Goal: Answer question/provide support

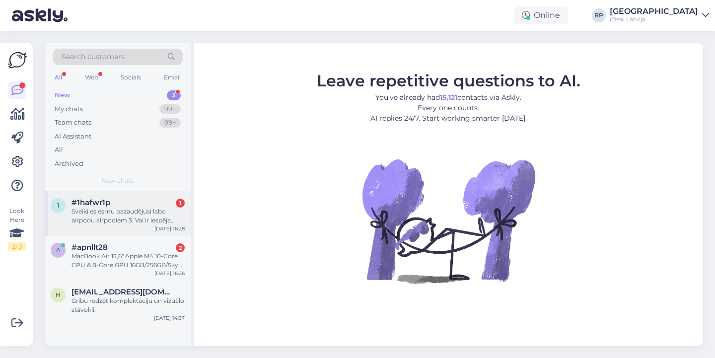
click at [124, 211] on div "Sveiki es esmu pazaudējusi labo airpodu airpodiem 3. Vai ir iespēja nopirkt vie…" at bounding box center [128, 216] width 113 height 18
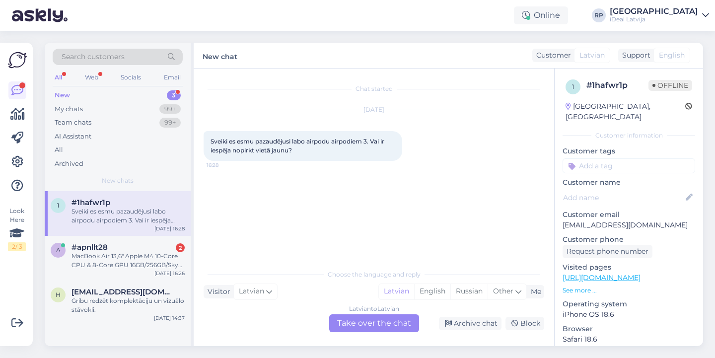
click at [393, 328] on div "Latvian to Latvian Take over the chat" at bounding box center [374, 323] width 90 height 18
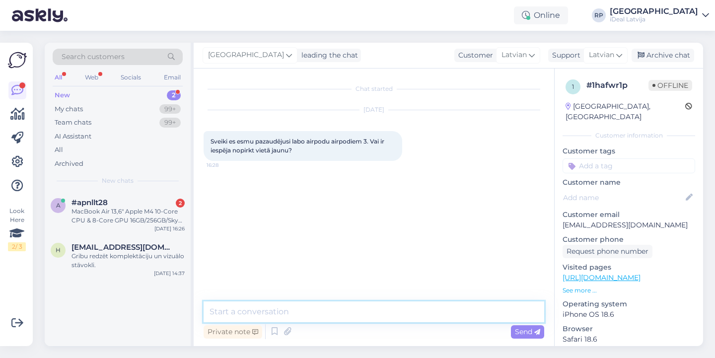
click at [394, 307] on textarea at bounding box center [374, 311] width 341 height 21
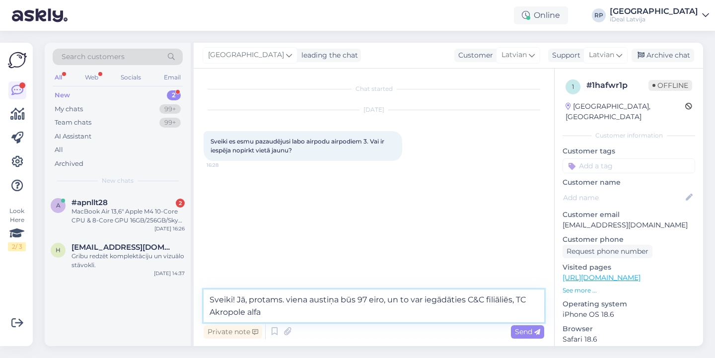
drag, startPoint x: 518, startPoint y: 300, endPoint x: 248, endPoint y: 312, distance: 270.4
click at [248, 312] on textarea "Sveiki! Jā, protams. viena austiņa būs 97 eiro, un to var iegādāties C&C filiāl…" at bounding box center [374, 306] width 341 height 33
click at [281, 314] on textarea "Sveiki! Jā, protams. viena austiņa būs 97 eiro, un to var iegādāties C&C filiāl…" at bounding box center [374, 306] width 341 height 33
paste textarea "TC Akropole"
type textarea "Sveiki! Jā, protams. viena austiņa būs 97 eiro, un to var iegādāties C&C filiāl…"
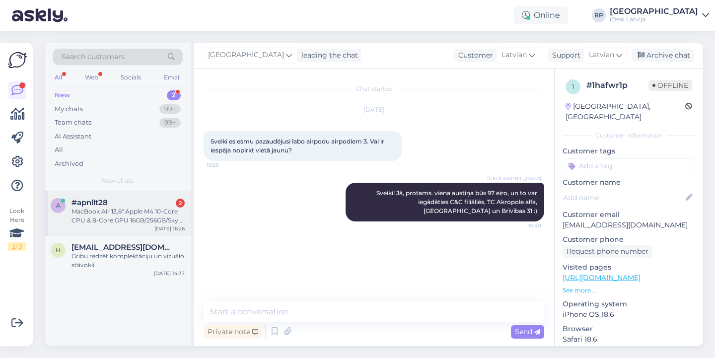
click at [123, 233] on div "a #apnllt28 2 MacBook Air 13,6" Apple M4 10-Core CPU & 8-Core GPU 16GB/256GB/Sk…" at bounding box center [118, 213] width 146 height 45
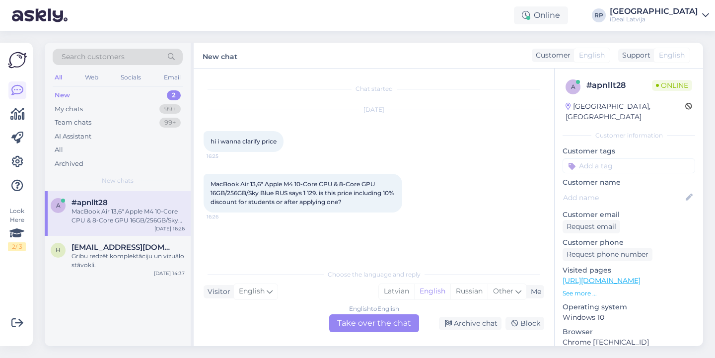
click at [401, 320] on div "English to English Take over the chat" at bounding box center [374, 323] width 90 height 18
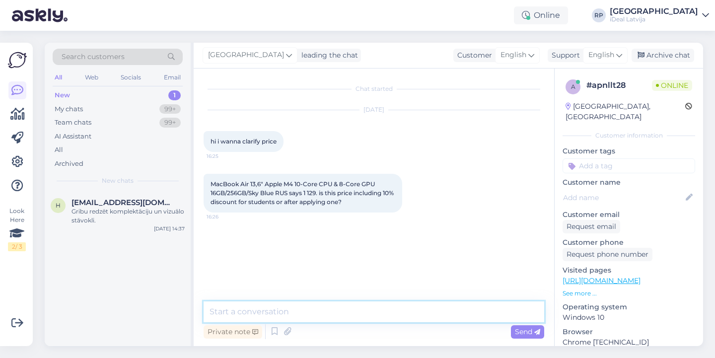
click at [404, 305] on textarea at bounding box center [374, 311] width 341 height 21
click at [600, 54] on span "English" at bounding box center [601, 55] width 26 height 11
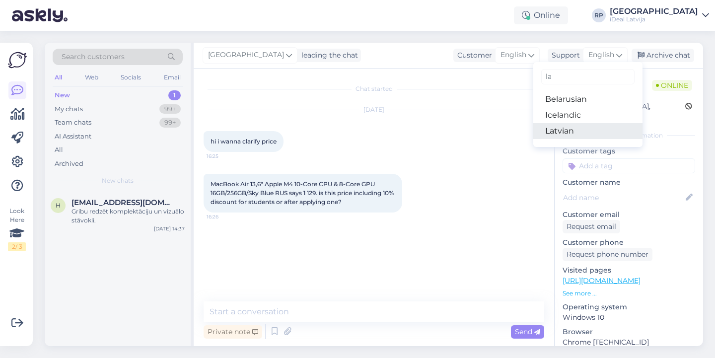
type input "la"
click at [547, 135] on link "Latvian" at bounding box center [587, 131] width 109 height 16
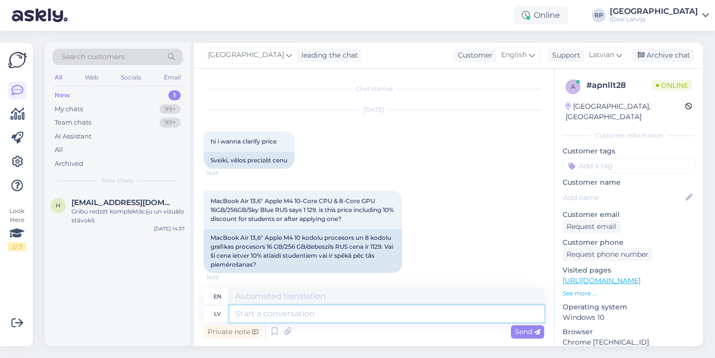
click at [355, 320] on textarea at bounding box center [386, 313] width 315 height 17
type textarea "Sveiki!"
type textarea "Hello!"
type textarea "Sveiki! Cena"
type textarea "Hello! Price"
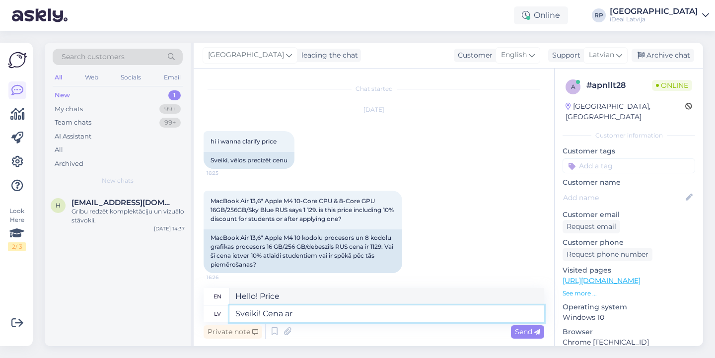
type textarea "Sveiki! Cena ar"
type textarea "Hello! Price with"
type textarea "Sveiki! Cena ar 10"
type textarea "Hello! Price with 10"
type textarea "Sveiki! Cena ar 10% s"
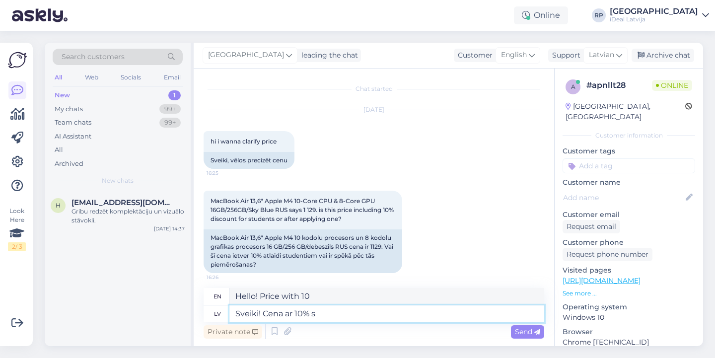
type textarea "Hello! Price with 10%"
type textarea "Sveiki! Cena ar 10% studentu a"
type textarea "Hello! Price with 10% student discount"
type textarea "Sveiki! Cena ar 10% studentu atlaidi ir"
type textarea "Hello! The price with 10% student discount is"
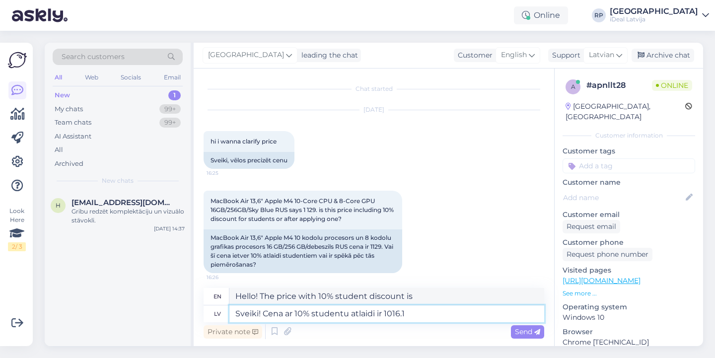
type textarea "Sveiki! Cena ar 10% studentu atlaidi ir 1016.10"
type textarea "Hello! The price with a 10% student discount is 1016.10"
type textarea "Sveiki! Cena ar 10% studentu atlaidi ir 1019.55"
type textarea "Hello! The price with a 10% student discount is 1019.55"
type textarea "Sveiki! Cena ar 10% studentu atlaidi ir 1019.55 eiro"
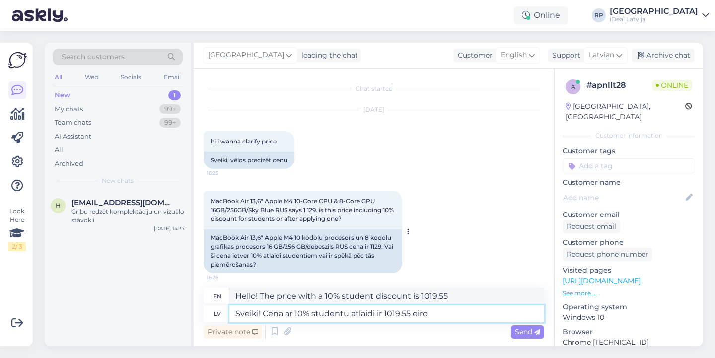
type textarea "Hello! The price with a 10% student discount is 1019.55 euros"
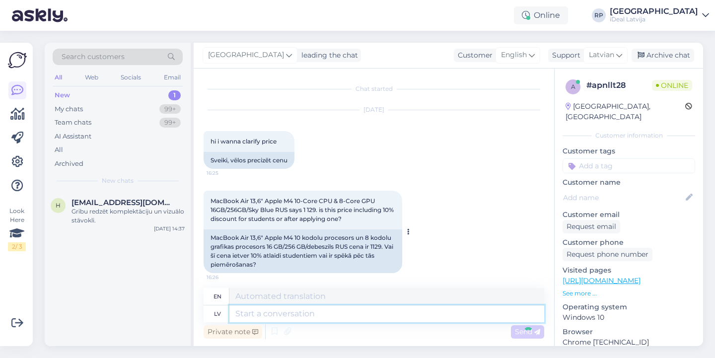
scroll to position [65, 0]
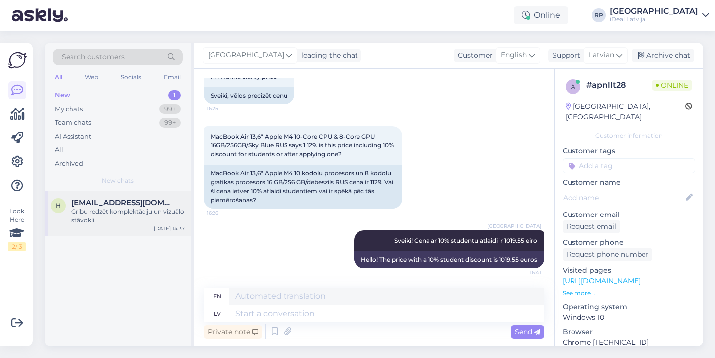
click at [161, 218] on div "Gribu redzēt komplektāciju un vizuālo stāvokli." at bounding box center [128, 216] width 113 height 18
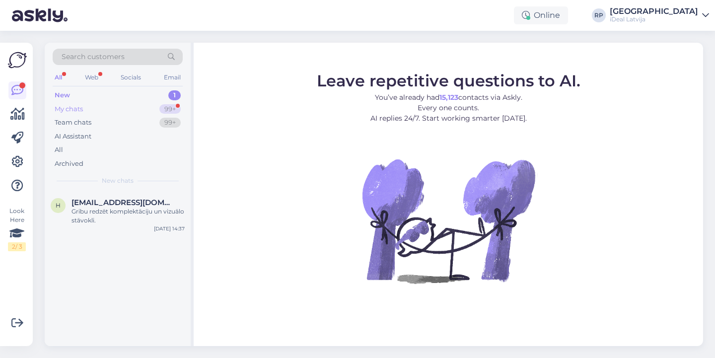
click at [164, 112] on div "99+" at bounding box center [169, 109] width 21 height 10
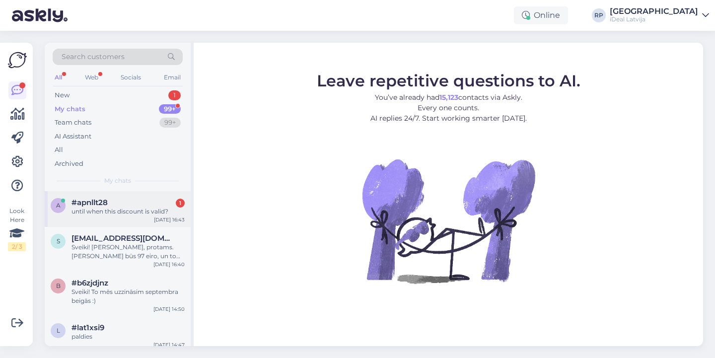
click at [134, 215] on div "a #apnllt28 1 until when this discount is valid? Aug 22 16:43" at bounding box center [118, 209] width 146 height 36
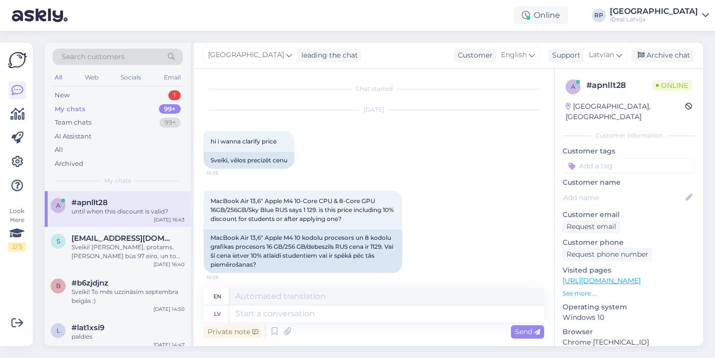
scroll to position [124, 0]
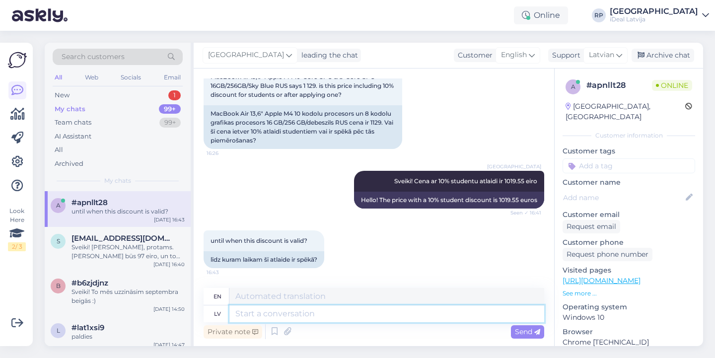
click at [329, 314] on textarea at bounding box center [386, 313] width 315 height 17
type textarea "līdz"
type textarea "until"
type textarea "līdz augusta"
type textarea "until August"
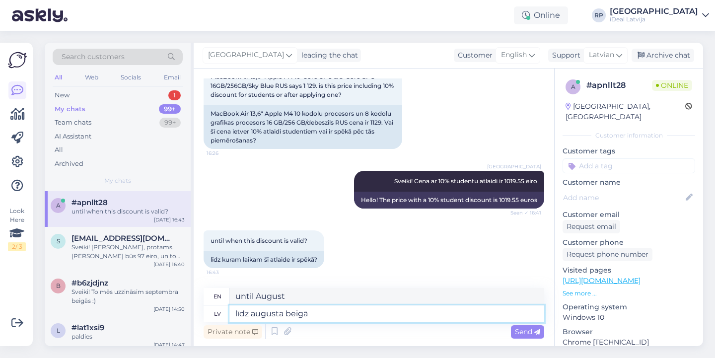
type textarea "līdz augusta beigām"
type textarea "until the end of August"
type textarea "līdz augusta beigām"
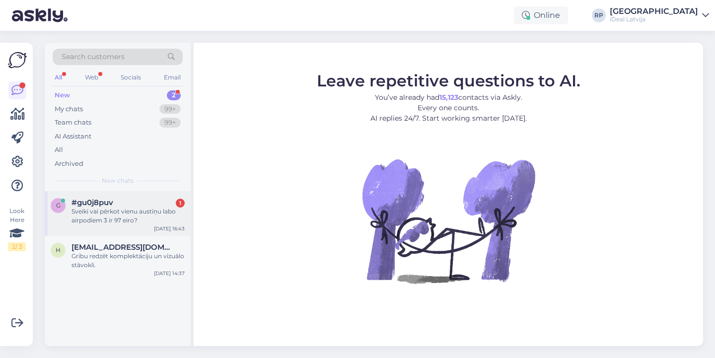
click at [102, 201] on span "#gu0j8puv" at bounding box center [93, 202] width 42 height 9
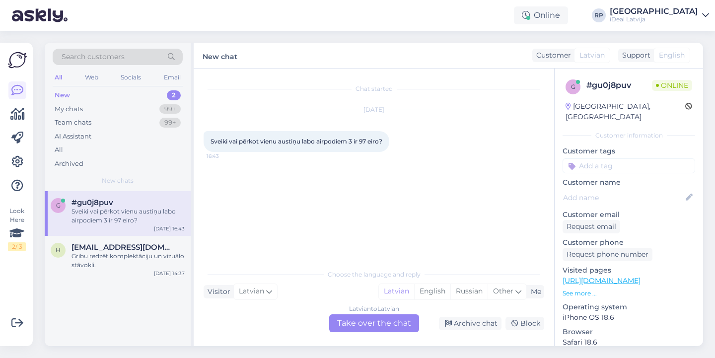
click at [363, 332] on div "Latvian to Latvian Take over the chat" at bounding box center [374, 323] width 90 height 18
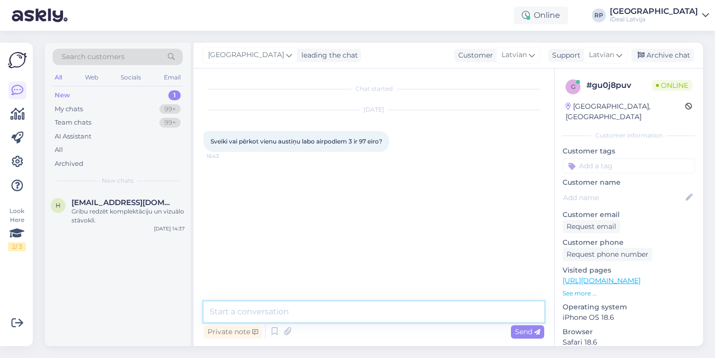
click at [370, 310] on textarea at bounding box center [374, 311] width 341 height 21
type textarea "Sveiki! Jā, tieši tā"
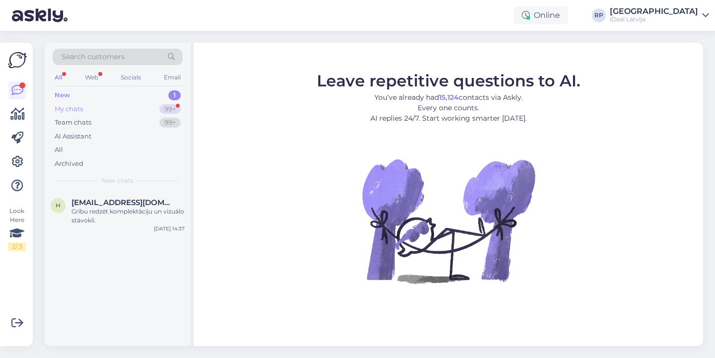
click at [169, 106] on div "99+" at bounding box center [169, 109] width 21 height 10
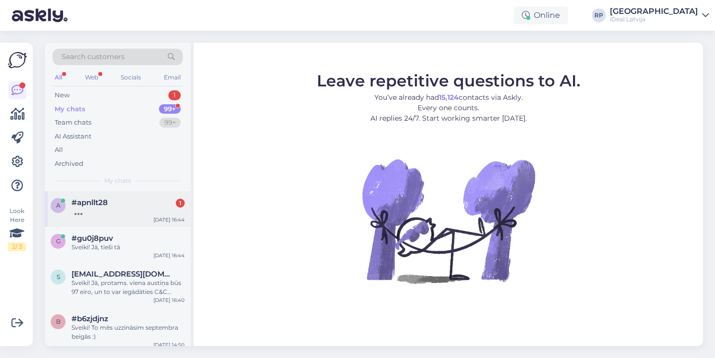
click at [160, 217] on div "[DATE] 16:44" at bounding box center [168, 219] width 31 height 7
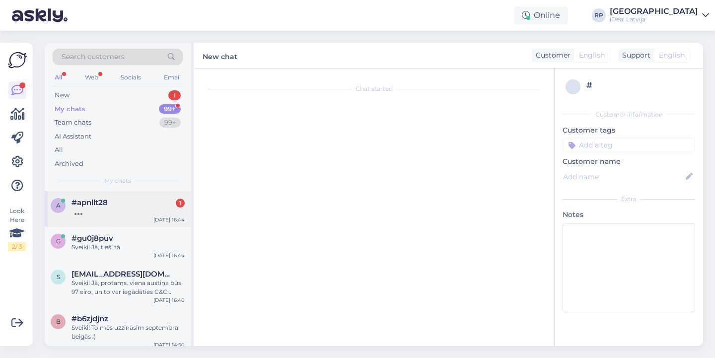
scroll to position [243, 0]
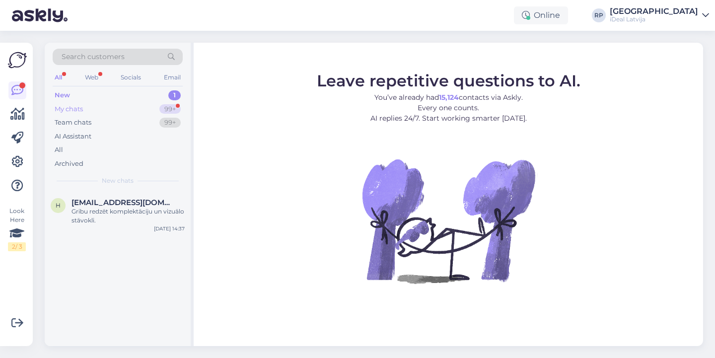
click at [134, 106] on div "My chats 99+" at bounding box center [118, 109] width 130 height 14
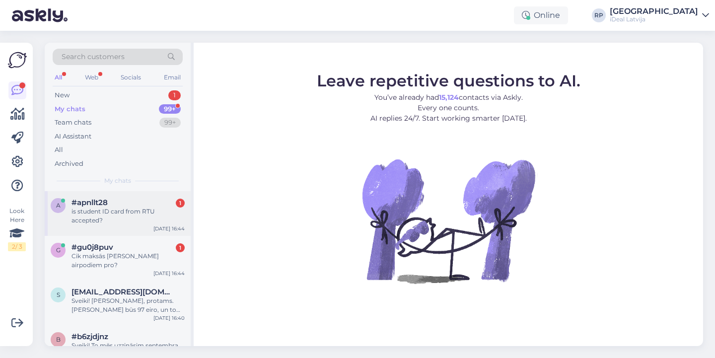
click at [154, 202] on div "#apnllt28 1" at bounding box center [128, 202] width 113 height 9
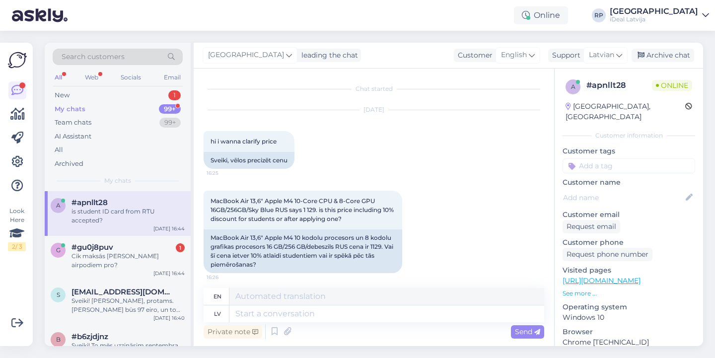
scroll to position [303, 0]
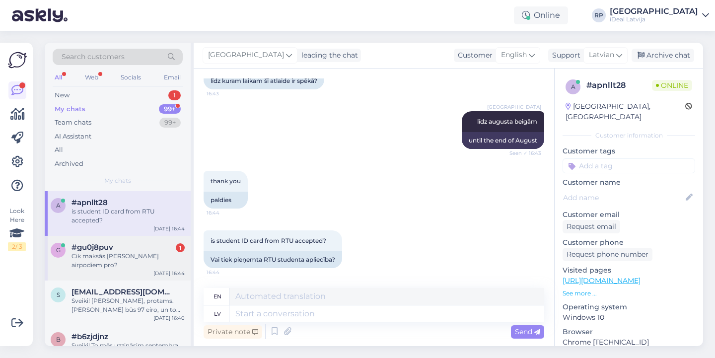
click at [147, 240] on div "g #gu0j8puv 1 Cik maksās labā austiņa airpodiem pro? Aug 22 16:44" at bounding box center [118, 258] width 146 height 45
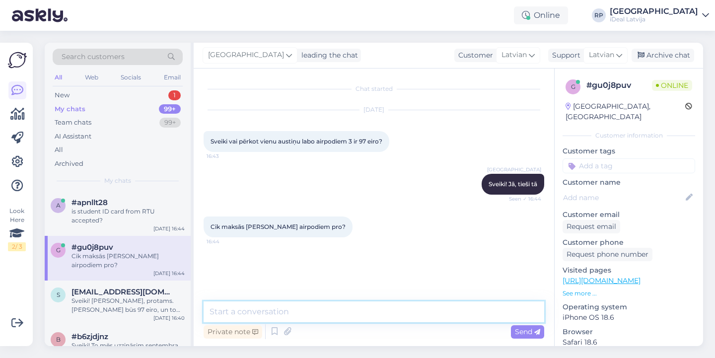
click at [313, 319] on textarea at bounding box center [374, 311] width 341 height 21
type textarea "k"
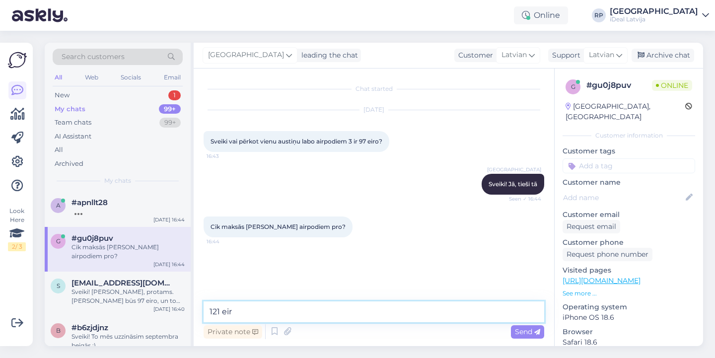
type textarea "121 eiro"
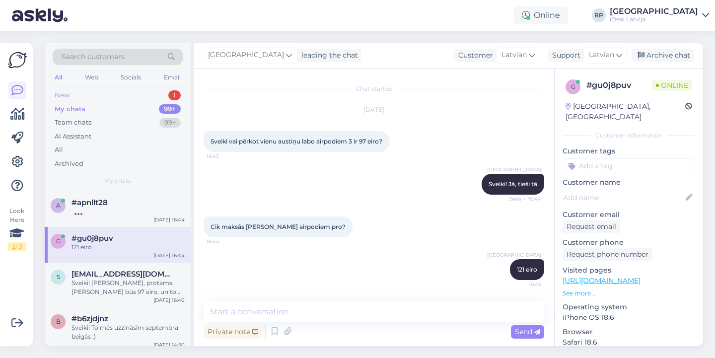
click at [98, 95] on div "New 1" at bounding box center [118, 95] width 130 height 14
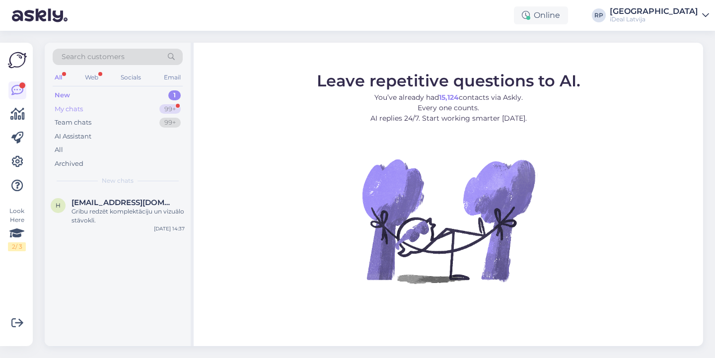
click at [158, 110] on div "My chats 99+" at bounding box center [118, 109] width 130 height 14
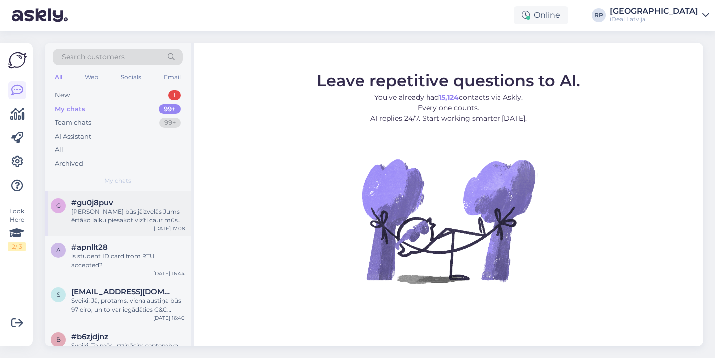
click at [159, 203] on div "#gu0j8puv" at bounding box center [128, 202] width 113 height 9
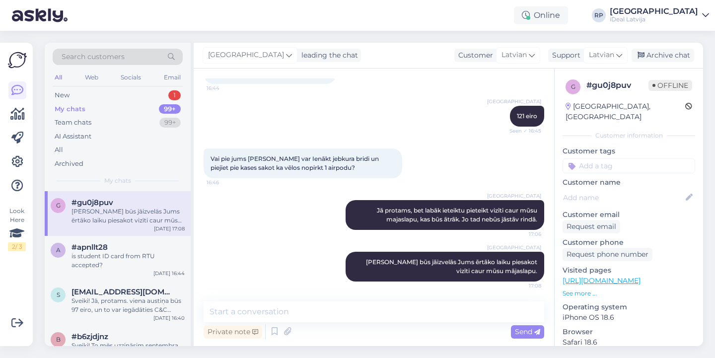
scroll to position [153, 0]
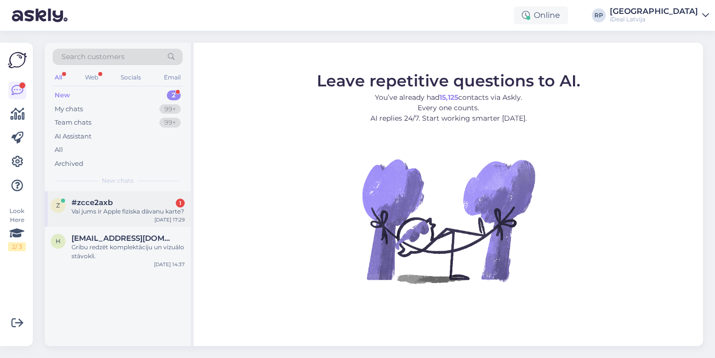
click at [125, 211] on div "Vai jums ir Apple fiziska dāvanu karte?" at bounding box center [128, 211] width 113 height 9
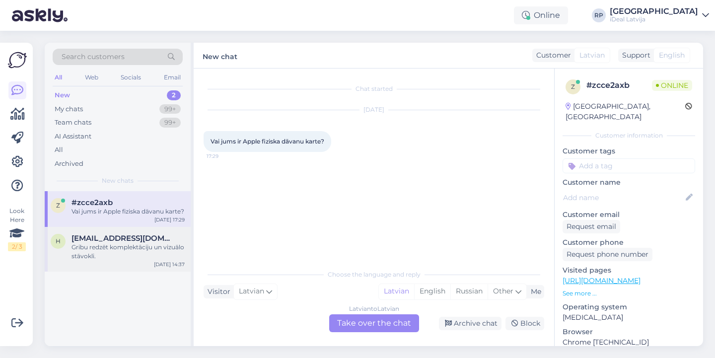
click at [152, 243] on span "[EMAIL_ADDRESS][DOMAIN_NAME]" at bounding box center [123, 238] width 103 height 9
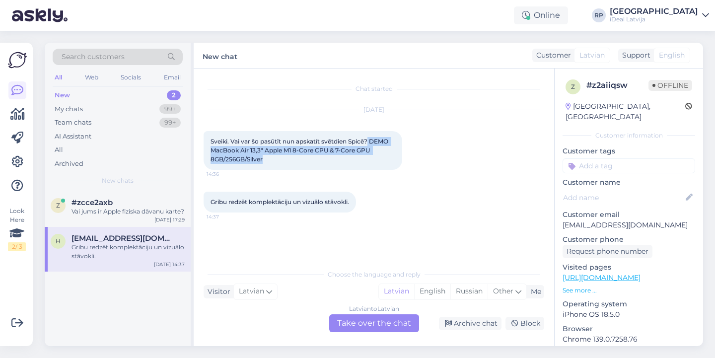
drag, startPoint x: 370, startPoint y: 142, endPoint x: 386, endPoint y: 162, distance: 25.5
click at [386, 162] on div "Sveiki. Vai var šo pasūtīt nun apskatīt svētdien Spicē? DEMO MacBook Air 13,3" …" at bounding box center [303, 150] width 199 height 39
copy span "DEMO MacBook Air 13,3" Apple M1 8-Core CPU & 7-Core GPU 8GB/256GB/Silver"
click at [392, 327] on div "Latvian to Latvian Take over the chat" at bounding box center [374, 323] width 90 height 18
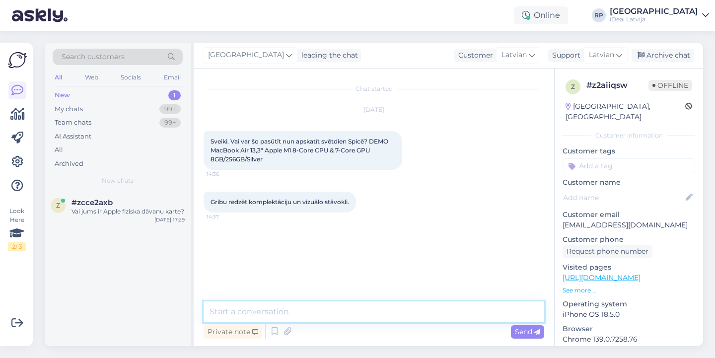
click at [396, 310] on textarea at bounding box center [374, 311] width 341 height 21
drag, startPoint x: 278, startPoint y: 310, endPoint x: 432, endPoint y: 313, distance: 154.5
click at [432, 313] on textarea "Sveiki! Šis prece, diemžēl, ir jau np" at bounding box center [374, 311] width 341 height 21
type textarea "Sveiki! Šis prece, ir jau nopirkta"
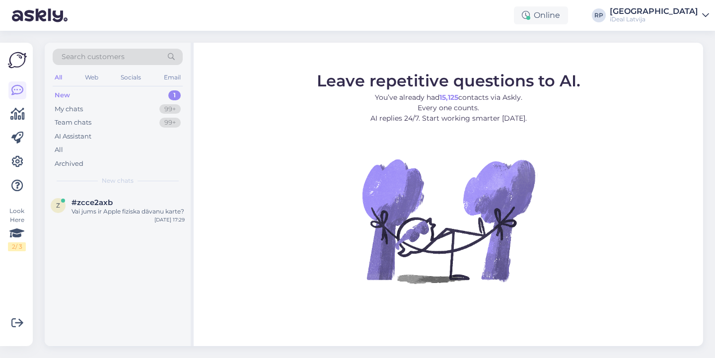
click at [238, 158] on figure "Leave repetitive questions to AI. You’ve already had 15,125 contacts via Askly.…" at bounding box center [449, 191] width 492 height 237
click at [184, 207] on div "Vai jums ir fiziska Apple dāvanu karte?" at bounding box center [128, 211] width 113 height 9
